Goal: Information Seeking & Learning: Learn about a topic

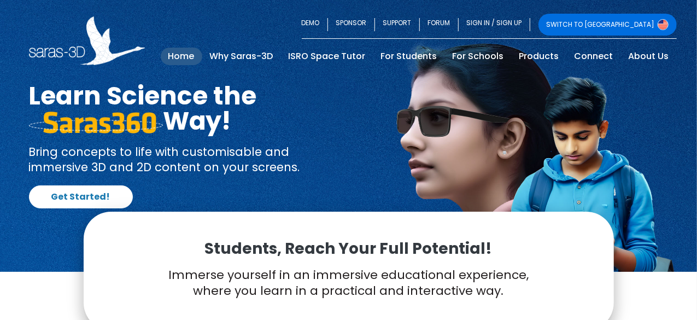
scroll to position [16, 0]
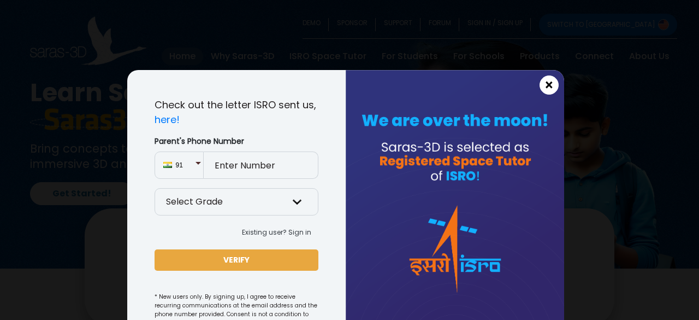
click at [545, 87] on span "×" at bounding box center [549, 85] width 9 height 14
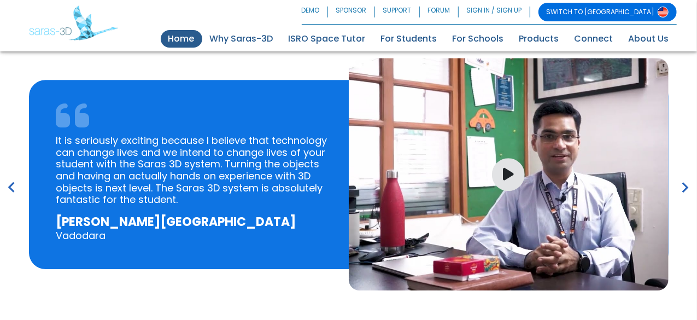
scroll to position [1562, 0]
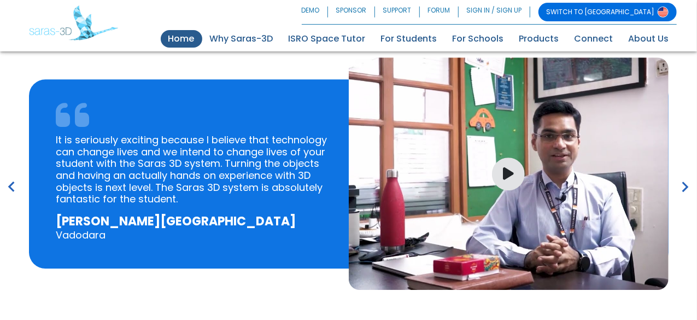
click at [684, 187] on icon "keyboard_arrow_right" at bounding box center [685, 186] width 21 height 21
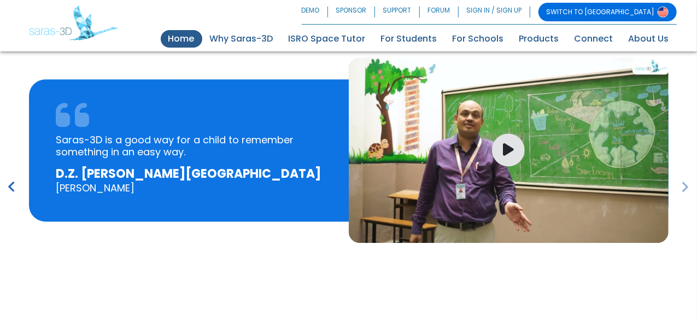
click at [684, 187] on icon "keyboard_arrow_right" at bounding box center [685, 186] width 21 height 21
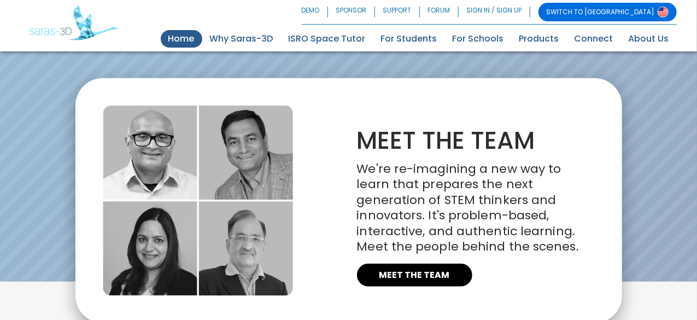
scroll to position [2400, 0]
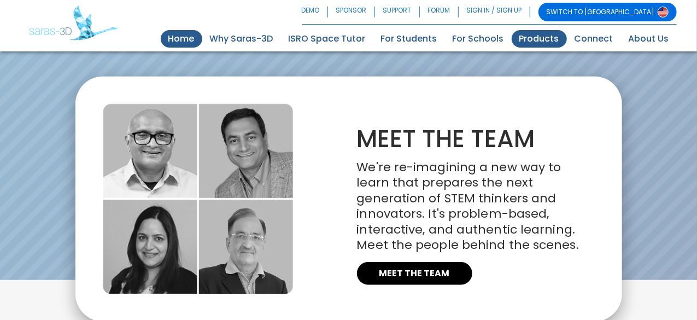
click at [537, 40] on link "Products" at bounding box center [538, 38] width 55 height 17
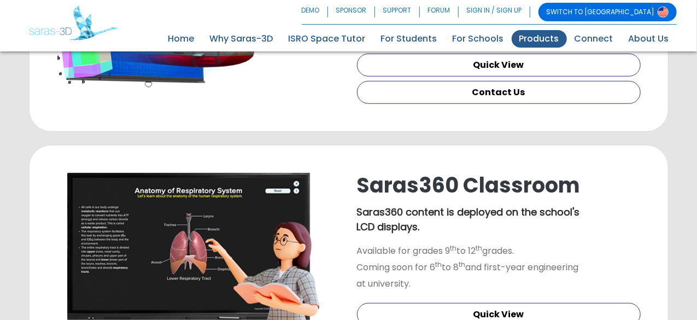
scroll to position [373, 0]
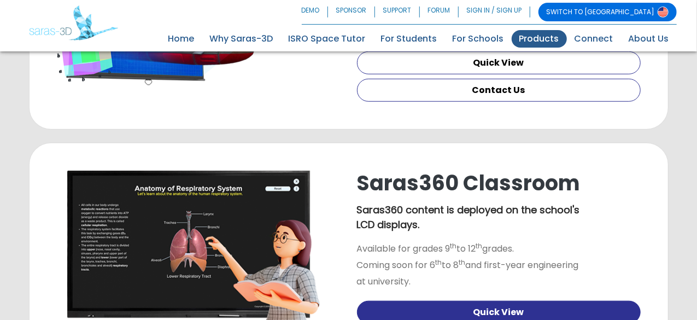
click at [474, 301] on link "Quick View" at bounding box center [499, 312] width 284 height 23
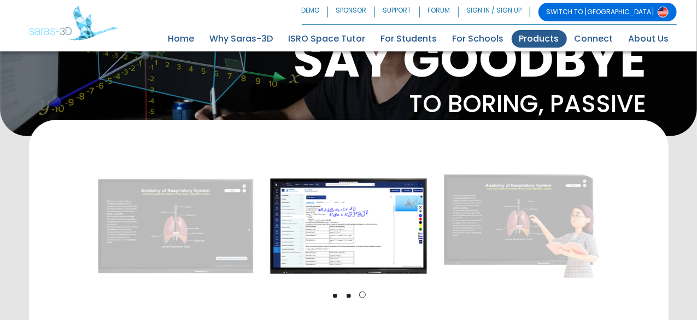
scroll to position [104, 0]
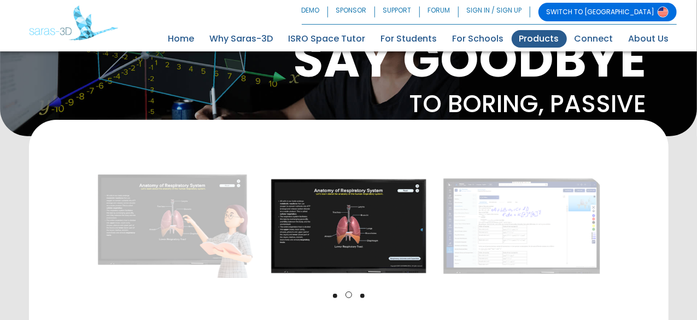
click at [432, 197] on img at bounding box center [348, 225] width 168 height 103
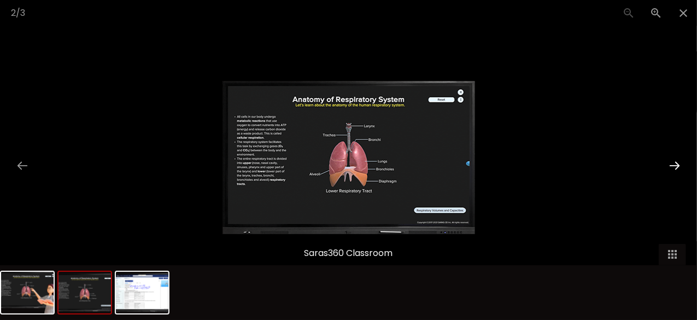
click at [672, 164] on button at bounding box center [674, 165] width 23 height 21
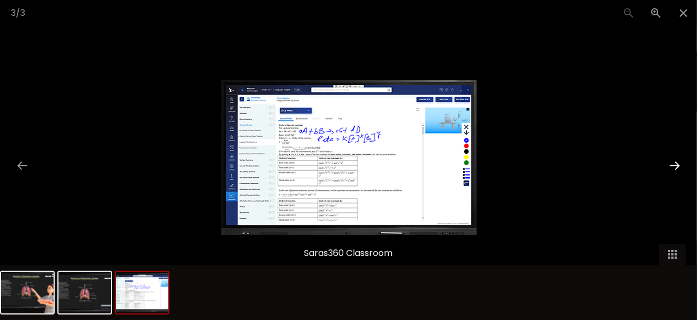
click at [672, 164] on button at bounding box center [674, 165] width 23 height 21
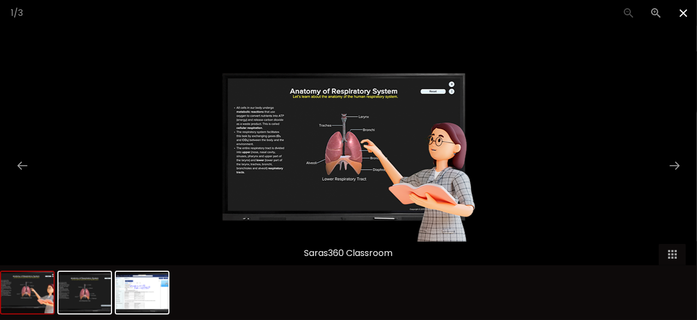
click at [680, 15] on span at bounding box center [682, 13] width 27 height 26
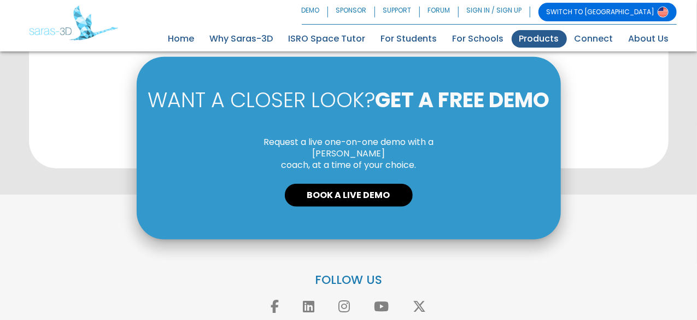
scroll to position [604, 0]
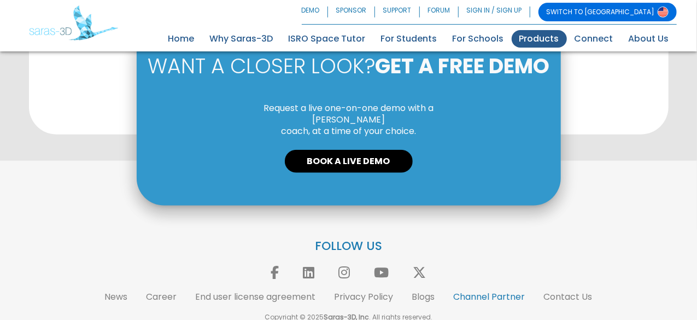
click at [472, 290] on link "Channel Partner" at bounding box center [490, 296] width 72 height 13
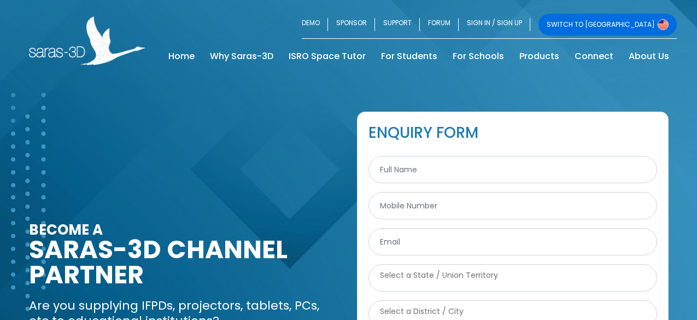
select select
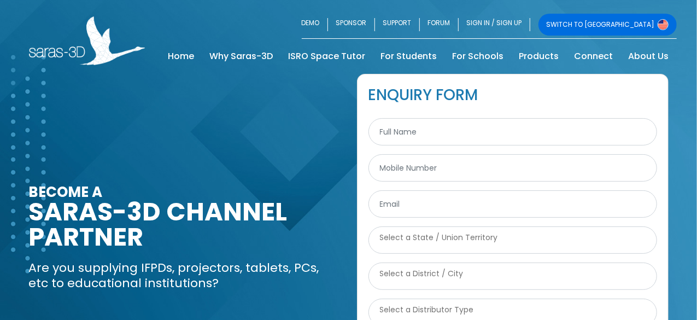
scroll to position [38, 0]
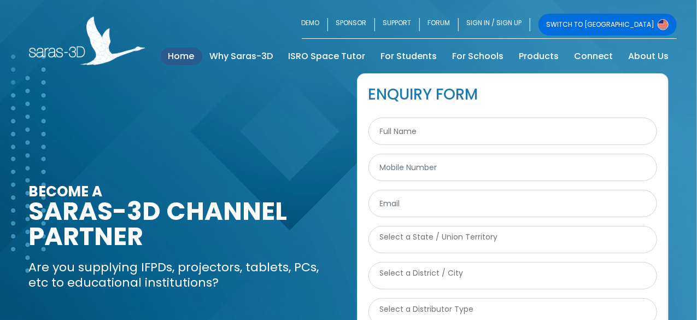
click at [186, 50] on link "Home (current)" at bounding box center [182, 56] width 42 height 17
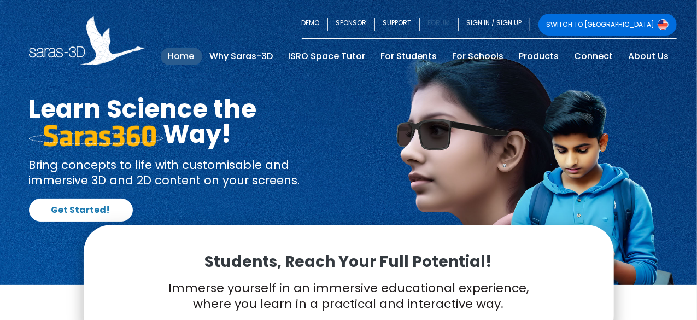
click at [458, 17] on link "FORUM" at bounding box center [439, 25] width 39 height 22
click at [328, 17] on link "DEMO" at bounding box center [315, 25] width 26 height 22
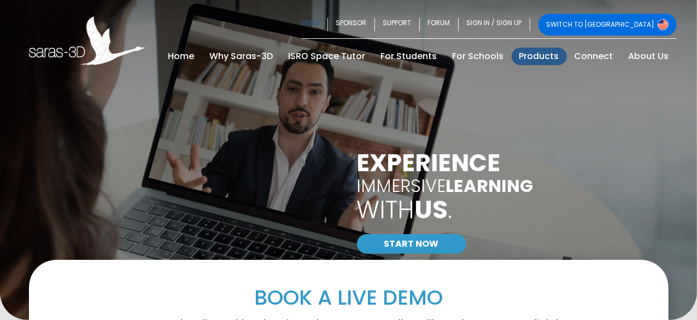
click at [538, 56] on link "Products" at bounding box center [538, 56] width 55 height 17
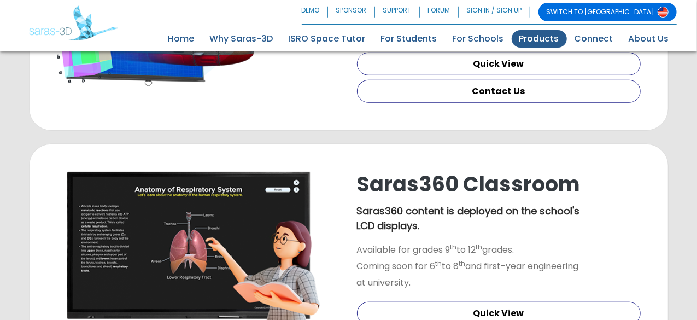
scroll to position [387, 0]
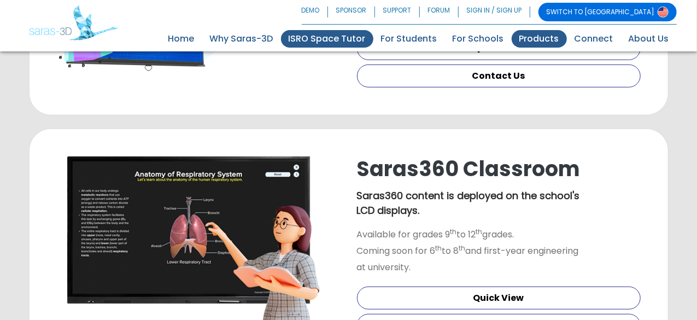
click at [336, 43] on link "ISRO Space Tutor" at bounding box center [327, 38] width 92 height 17
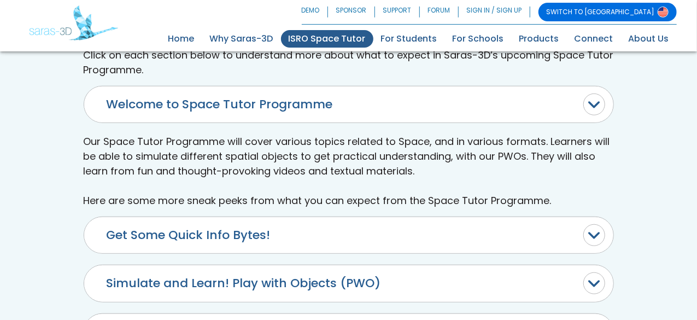
scroll to position [418, 0]
click at [261, 43] on link "Why Saras-3D" at bounding box center [241, 38] width 79 height 17
click at [551, 42] on link "Products" at bounding box center [538, 38] width 55 height 17
click at [533, 36] on link "Products" at bounding box center [538, 38] width 55 height 17
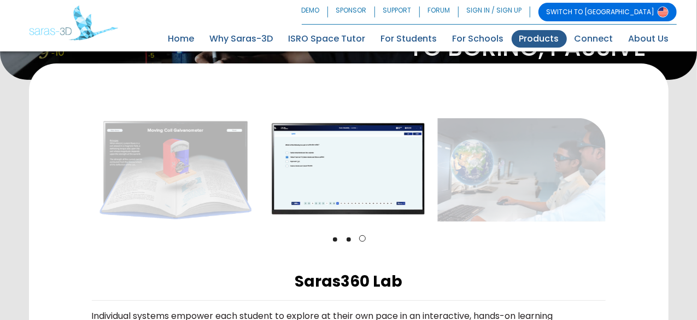
scroll to position [154, 0]
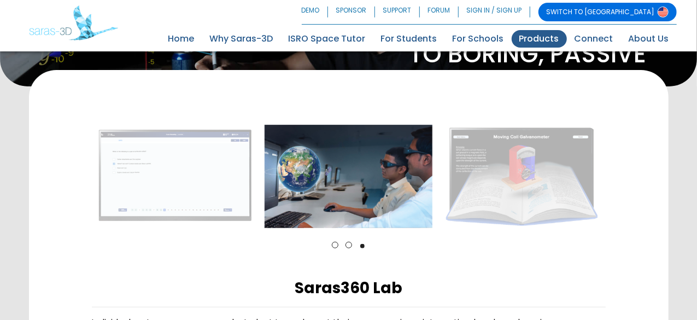
click at [348, 242] on link "2" at bounding box center [348, 245] width 7 height 7
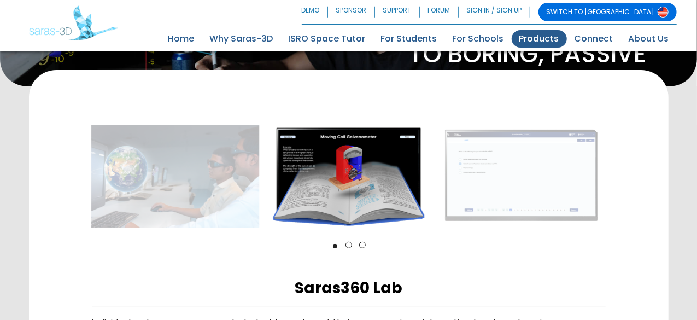
click at [360, 242] on link "3" at bounding box center [362, 245] width 7 height 7
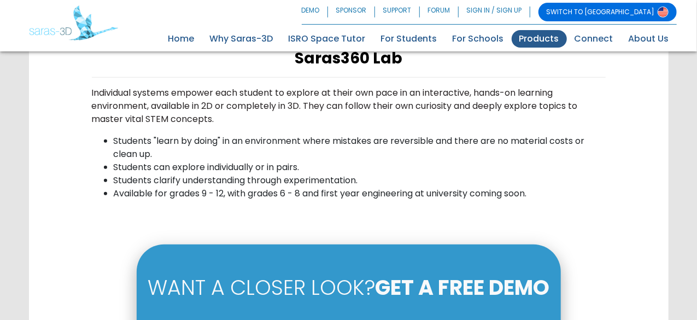
scroll to position [384, 0]
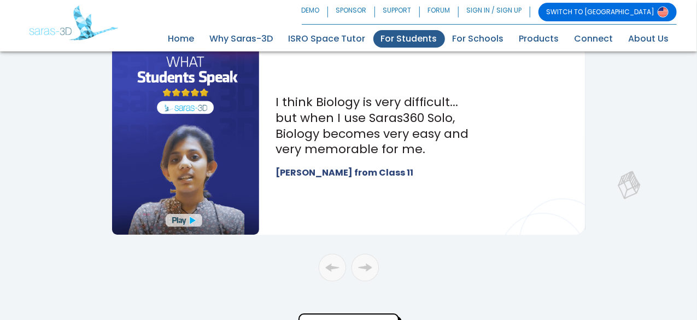
scroll to position [1533, 0]
click at [364, 273] on div "button" at bounding box center [364, 266] width 27 height 27
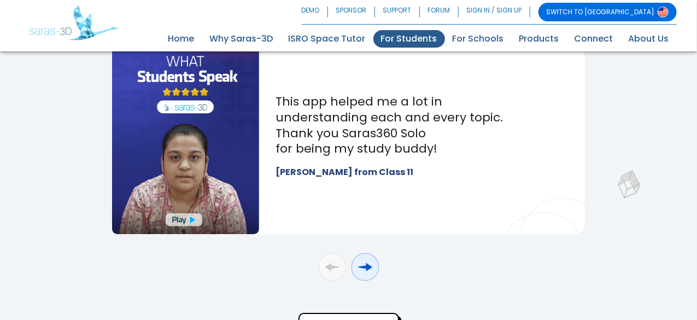
click at [364, 273] on div "button" at bounding box center [364, 266] width 27 height 27
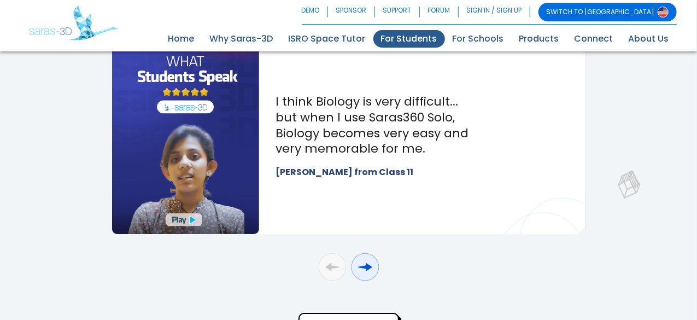
click at [364, 273] on div "button" at bounding box center [364, 266] width 27 height 27
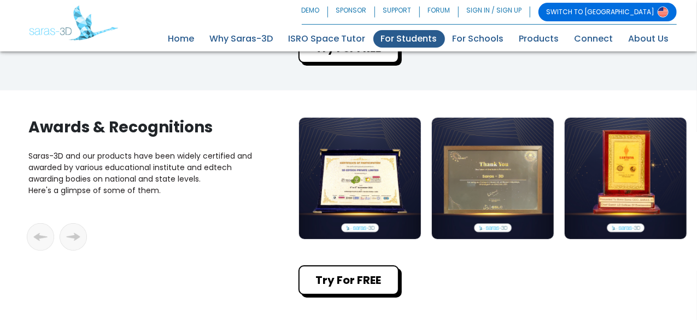
scroll to position [1813, 0]
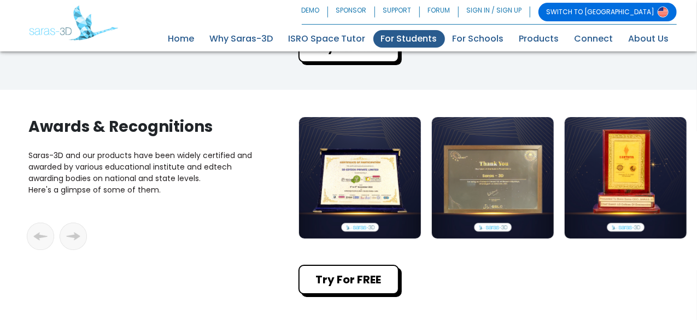
click at [369, 195] on img at bounding box center [360, 178] width 122 height 122
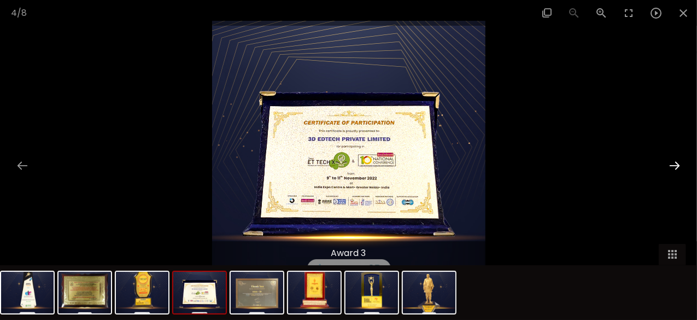
click at [679, 157] on button at bounding box center [674, 165] width 23 height 21
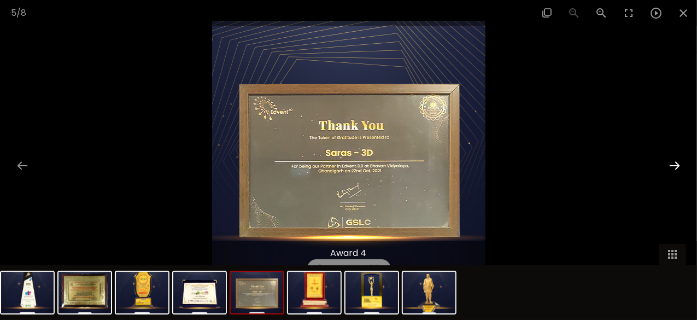
click at [680, 167] on button at bounding box center [674, 165] width 23 height 21
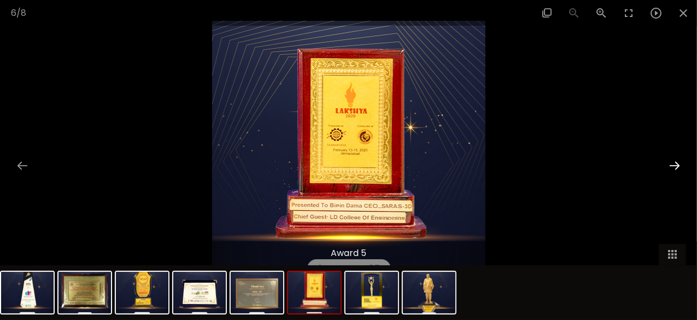
click at [680, 167] on button at bounding box center [674, 165] width 23 height 21
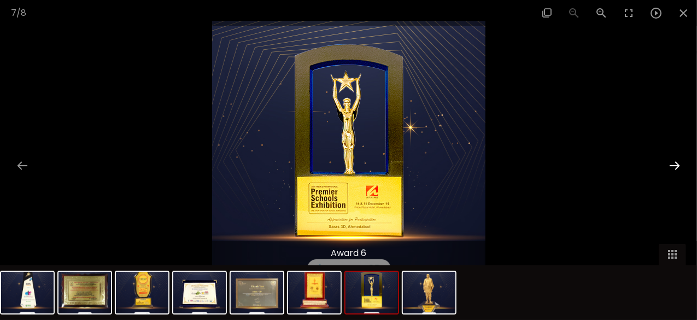
click at [680, 167] on button at bounding box center [674, 165] width 23 height 21
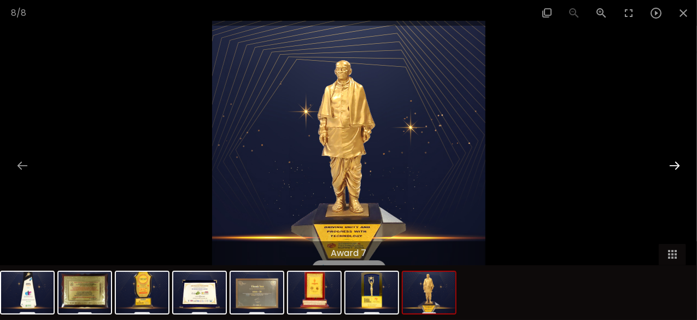
click at [680, 167] on button at bounding box center [674, 165] width 23 height 21
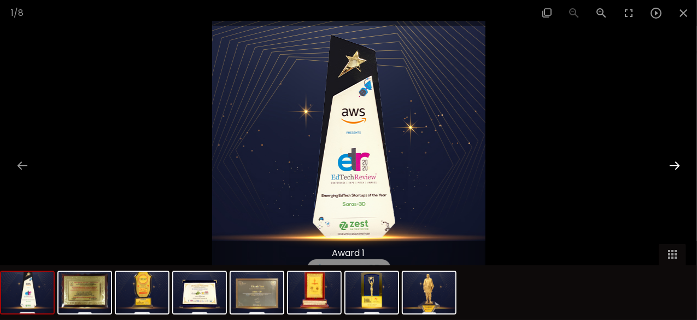
click at [680, 167] on button at bounding box center [674, 165] width 23 height 21
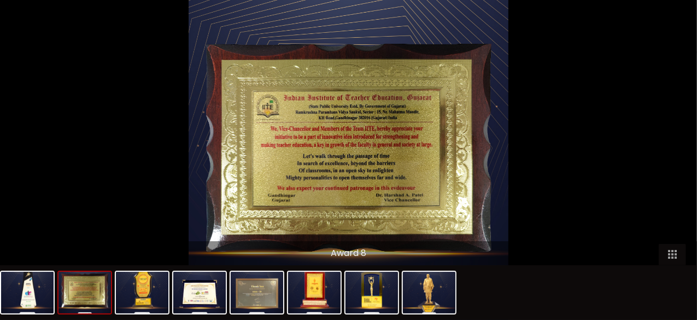
click at [680, 167] on button at bounding box center [679, 165] width 23 height 21
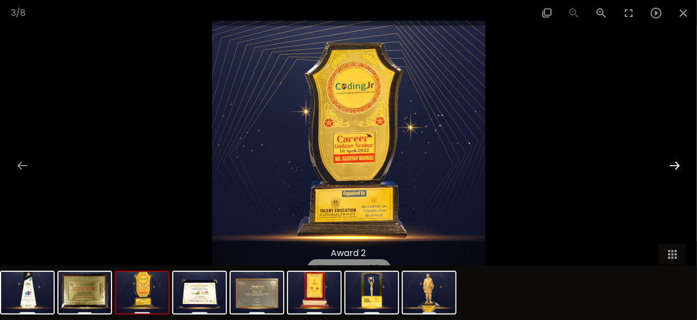
click at [680, 167] on button at bounding box center [674, 165] width 23 height 21
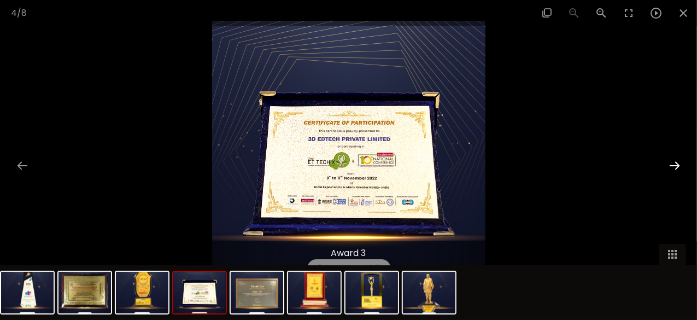
click at [680, 167] on button at bounding box center [674, 165] width 23 height 21
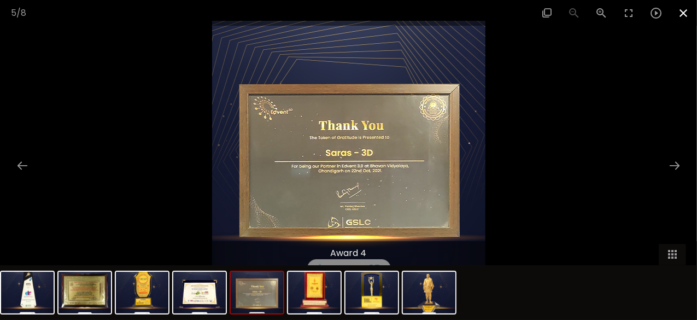
click at [685, 11] on span at bounding box center [682, 13] width 27 height 26
